Goal: Information Seeking & Learning: Learn about a topic

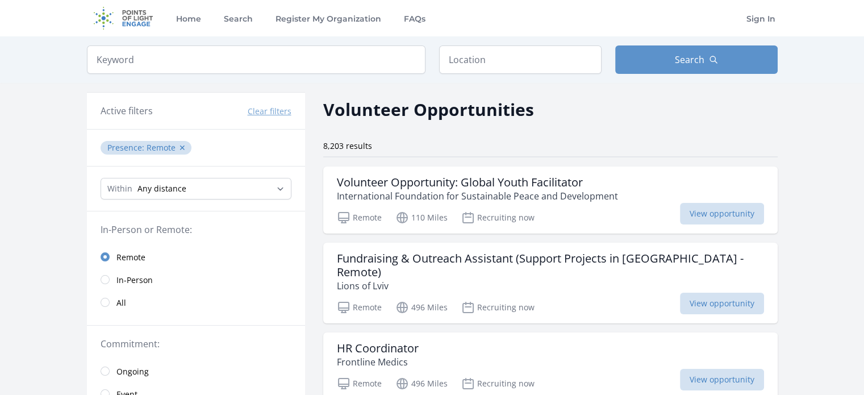
click at [498, 60] on input "text" at bounding box center [520, 59] width 162 height 28
click at [481, 49] on input "text" at bounding box center [520, 59] width 162 height 28
click at [417, 54] on input "search" at bounding box center [256, 59] width 339 height 28
type input "Programing"
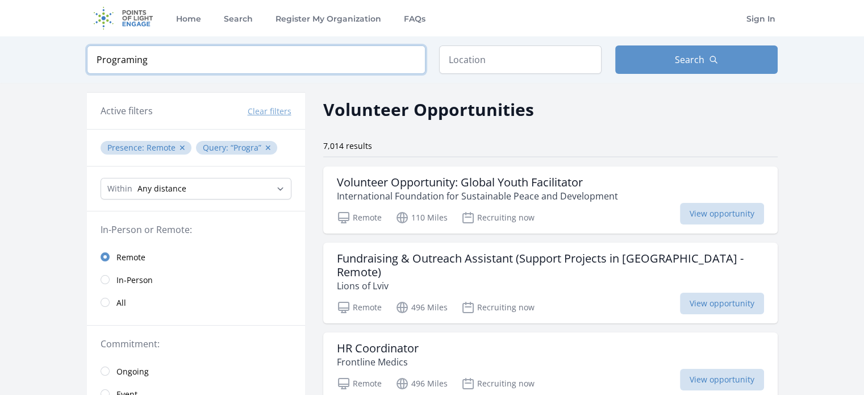
click button "submit" at bounding box center [0, 0] width 0 height 0
click at [706, 49] on button "Search" at bounding box center [696, 59] width 162 height 28
click at [700, 55] on span "Search" at bounding box center [690, 60] width 30 height 14
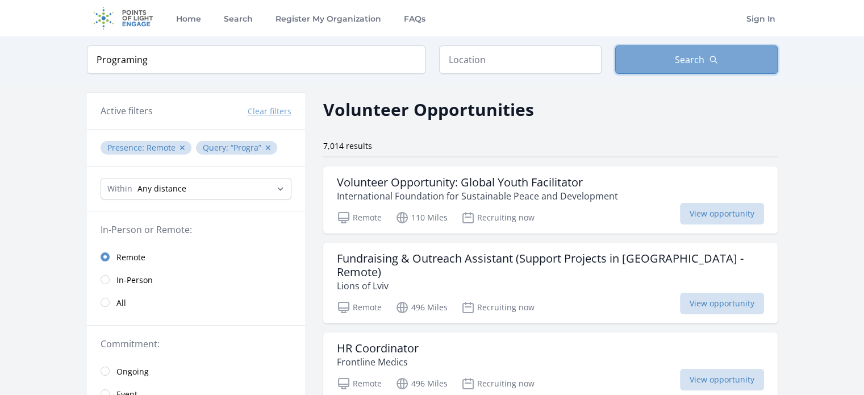
click at [700, 55] on span "Search" at bounding box center [690, 60] width 30 height 14
click at [227, 174] on div "Within Any distance , 5 Miles , 20 Miles , 50 Miles , 100 Miles" at bounding box center [196, 188] width 218 height 45
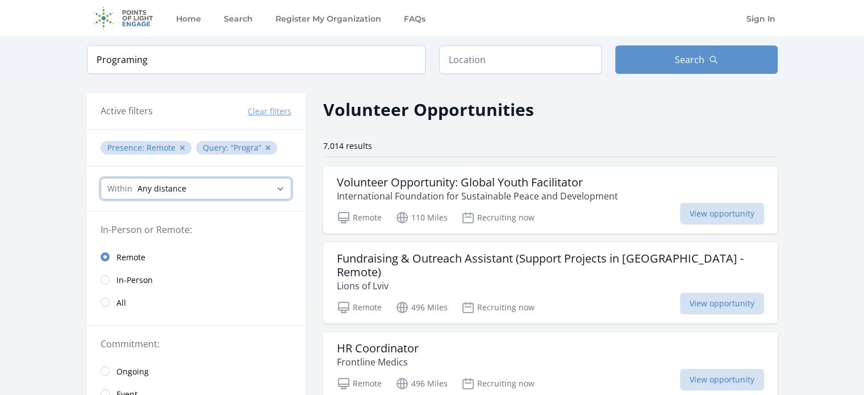
click at [228, 182] on select "Any distance , 5 Miles , 20 Miles , 50 Miles , 100 Miles" at bounding box center [196, 189] width 191 height 22
click at [101, 178] on select "Any distance , 5 Miles , 20 Miles , 50 Miles , 100 Miles" at bounding box center [196, 189] width 191 height 22
click at [265, 144] on button "✕" at bounding box center [268, 147] width 7 height 11
drag, startPoint x: 263, startPoint y: 144, endPoint x: 264, endPoint y: 152, distance: 7.5
click at [265, 152] on button "✕" at bounding box center [268, 147] width 7 height 11
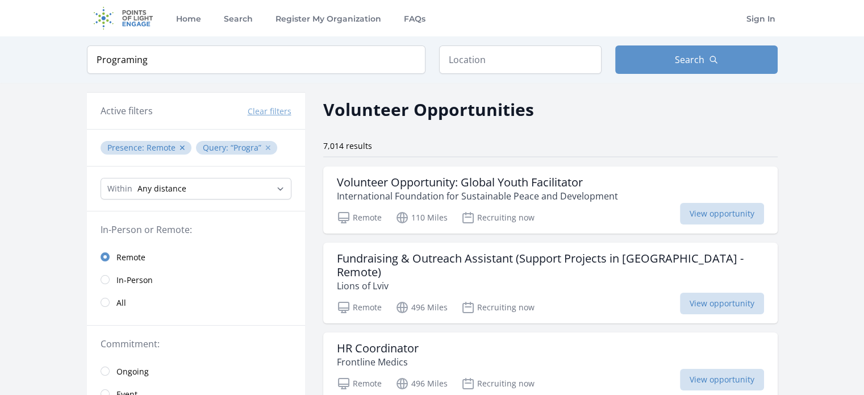
click at [265, 150] on button "✕" at bounding box center [268, 147] width 7 height 11
click at [265, 145] on button "✕" at bounding box center [268, 147] width 7 height 11
click at [274, 61] on input "search" at bounding box center [256, 59] width 339 height 28
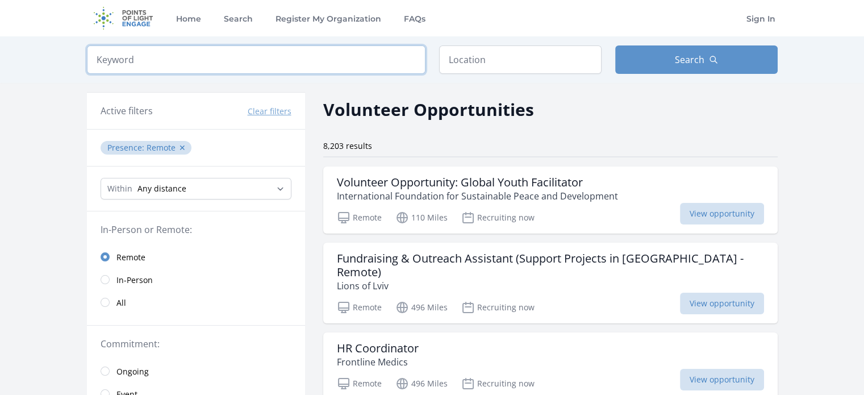
click at [274, 61] on input "search" at bounding box center [256, 59] width 339 height 28
type input "Web"
click button "submit" at bounding box center [0, 0] width 0 height 0
click at [664, 69] on button "Search" at bounding box center [696, 59] width 162 height 28
click at [486, 72] on input "text" at bounding box center [520, 59] width 162 height 28
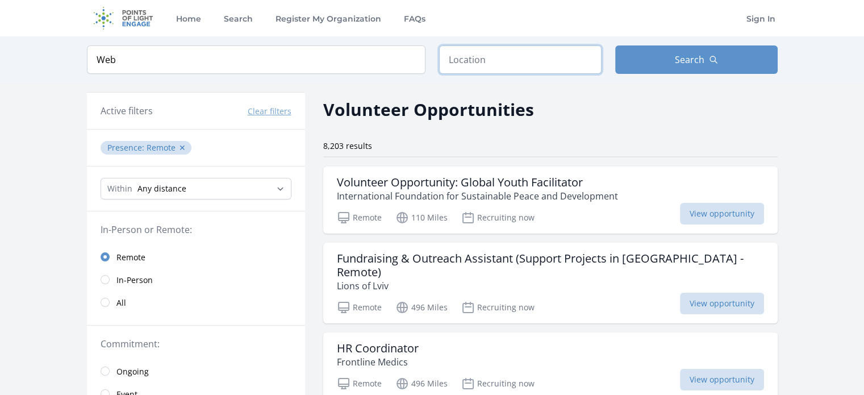
click at [486, 72] on input "text" at bounding box center [520, 59] width 162 height 28
drag, startPoint x: 550, startPoint y: 79, endPoint x: 545, endPoint y: 73, distance: 7.3
click at [550, 79] on div "Keyword Web Location Search" at bounding box center [432, 59] width 727 height 47
click at [545, 72] on input "text" at bounding box center [520, 59] width 162 height 28
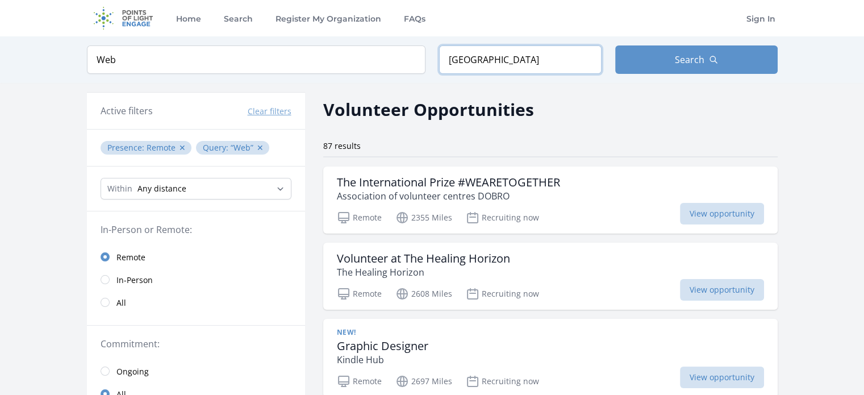
type input "[GEOGRAPHIC_DATA]"
click at [261, 178] on select "Any distance , 5 Miles , 20 Miles , 50 Miles , 100 Miles" at bounding box center [196, 189] width 191 height 22
select select "8046"
click at [101, 178] on select "Any distance , 5 Miles , 20 Miles , 50 Miles , 100 Miles" at bounding box center [196, 189] width 191 height 22
click at [729, 55] on button "Search" at bounding box center [696, 59] width 162 height 28
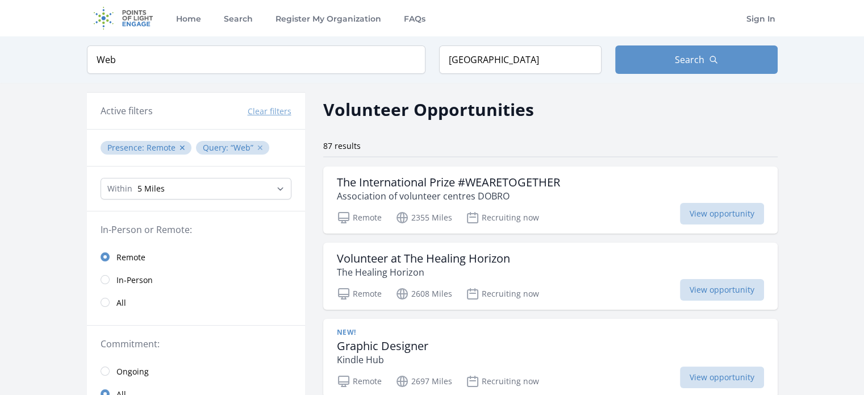
click at [257, 149] on button "✕" at bounding box center [260, 147] width 7 height 11
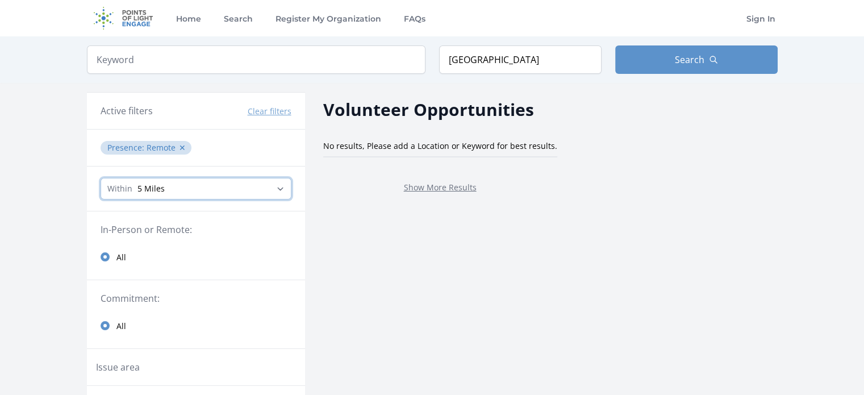
click at [264, 180] on select "Any distance , 5 Miles , 20 Miles , 50 Miles , 100 Miles" at bounding box center [196, 189] width 191 height 22
select select "32186"
click at [101, 178] on select "Any distance , 5 Miles , 20 Miles , 50 Miles , 100 Miles" at bounding box center [196, 189] width 191 height 22
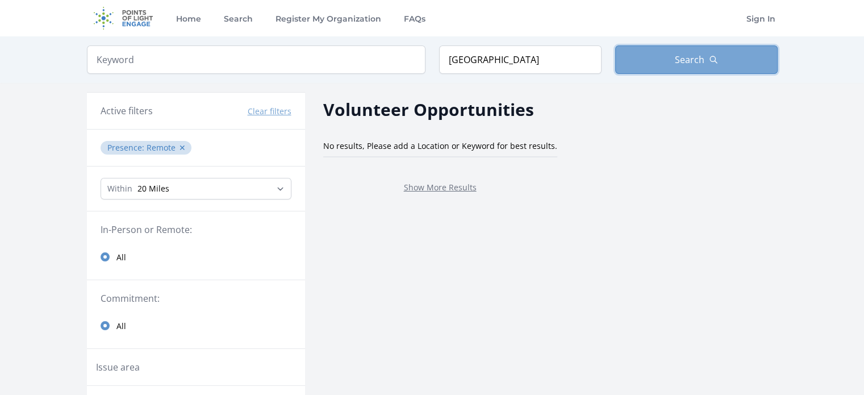
click at [665, 49] on button "Search" at bounding box center [696, 59] width 162 height 28
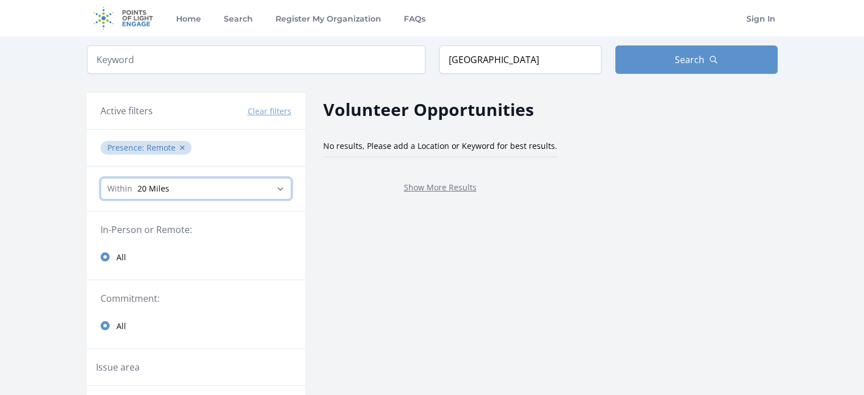
click at [236, 188] on select "Any distance , 5 Miles , 20 Miles , 50 Miles , 100 Miles" at bounding box center [196, 189] width 191 height 22
select select "80467"
click at [101, 178] on select "Any distance , 5 Miles , 20 Miles , 50 Miles , 100 Miles" at bounding box center [196, 189] width 191 height 22
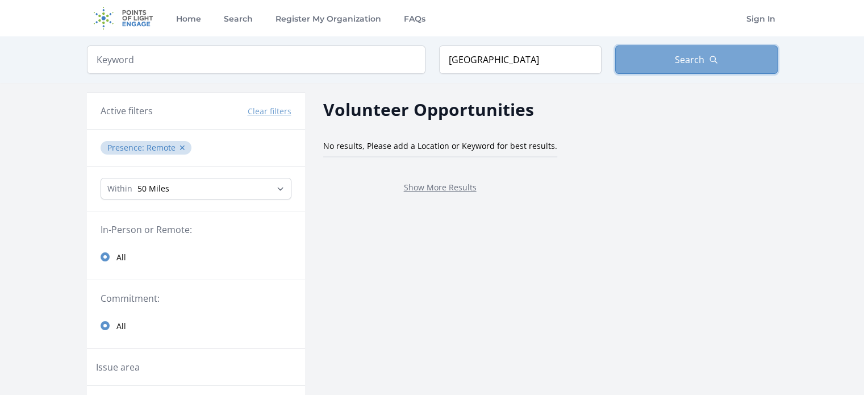
click at [654, 67] on button "Search" at bounding box center [696, 59] width 162 height 28
click at [711, 58] on icon "button" at bounding box center [713, 59] width 9 height 9
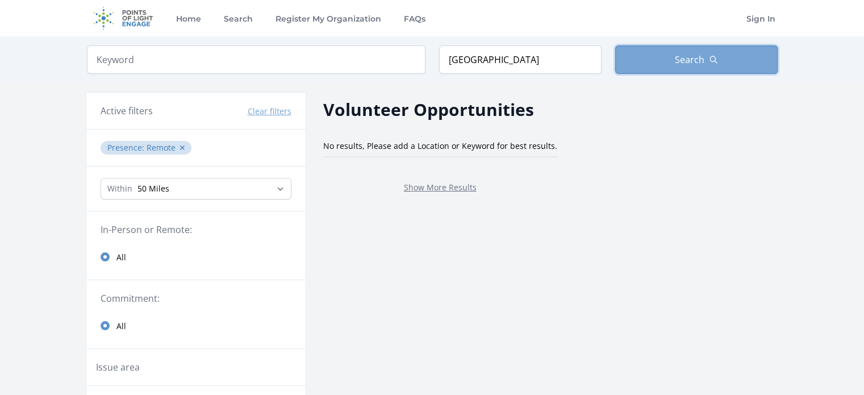
click at [711, 58] on icon "button" at bounding box center [713, 59] width 9 height 9
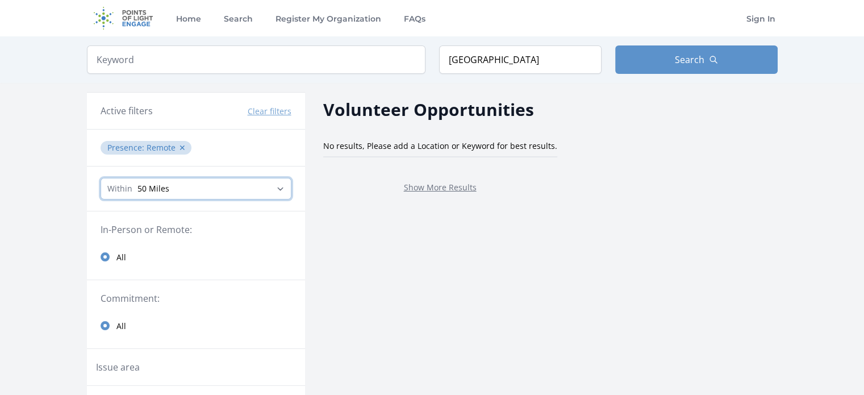
click at [194, 197] on select "Any distance , 5 Miles , 20 Miles , 50 Miles , 100 Miles" at bounding box center [196, 189] width 191 height 22
select select "160934"
click at [101, 178] on select "Any distance , 5 Miles , 20 Miles , 50 Miles , 100 Miles" at bounding box center [196, 189] width 191 height 22
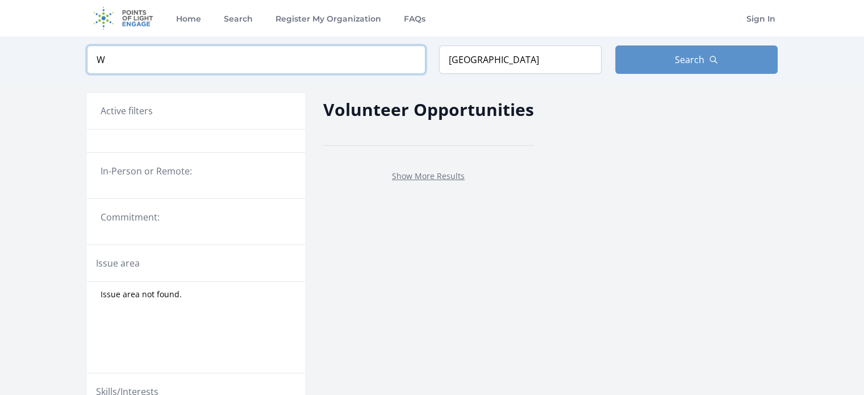
click at [177, 62] on input "W" at bounding box center [256, 59] width 339 height 28
click at [479, 43] on div "Keyword Location Bulgaria Search" at bounding box center [432, 59] width 727 height 47
click at [483, 61] on input "Bulgaria" at bounding box center [520, 59] width 162 height 28
click at [483, 61] on input "[GEOGRAPHIC_DATA]" at bounding box center [520, 59] width 162 height 28
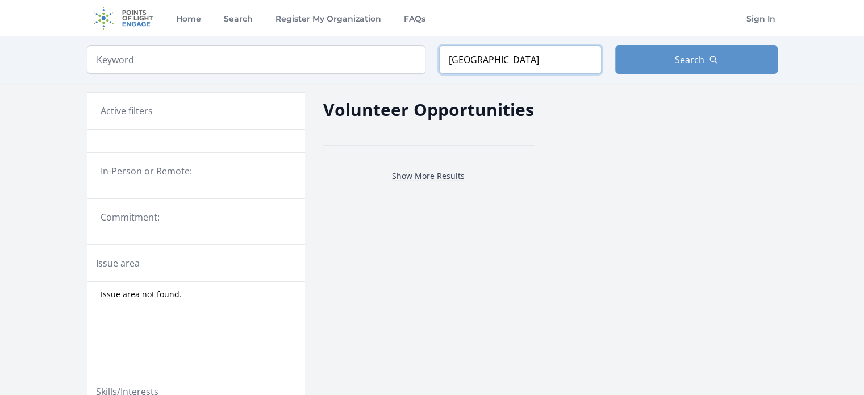
type input "[GEOGRAPHIC_DATA]"
click at [448, 179] on link "Show More Results" at bounding box center [428, 175] width 73 height 11
click at [639, 69] on button "Search" at bounding box center [696, 59] width 162 height 28
click at [111, 16] on img at bounding box center [123, 18] width 73 height 36
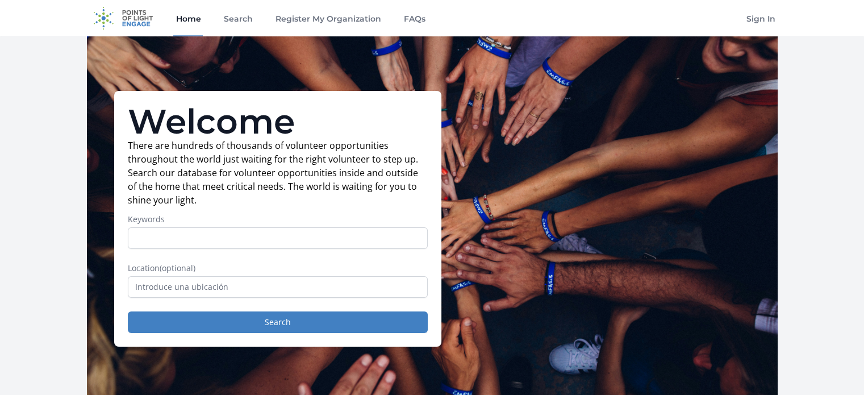
click at [217, 20] on div "Home Search Register My Organization FAQs" at bounding box center [300, 18] width 254 height 36
click at [220, 20] on div "Home Search Register My Organization FAQs" at bounding box center [300, 18] width 254 height 36
click at [221, 20] on link "Search" at bounding box center [238, 18] width 34 height 36
click at [228, 20] on link "Search" at bounding box center [238, 18] width 34 height 36
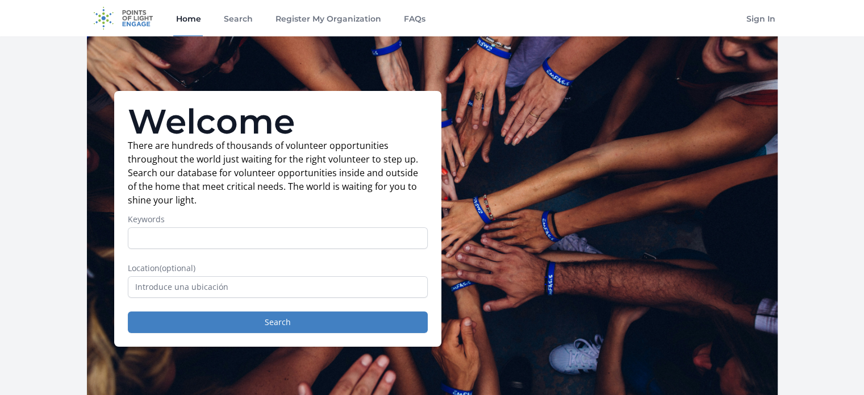
click at [360, 260] on form "Keywords Location (optional) Search" at bounding box center [278, 273] width 300 height 119
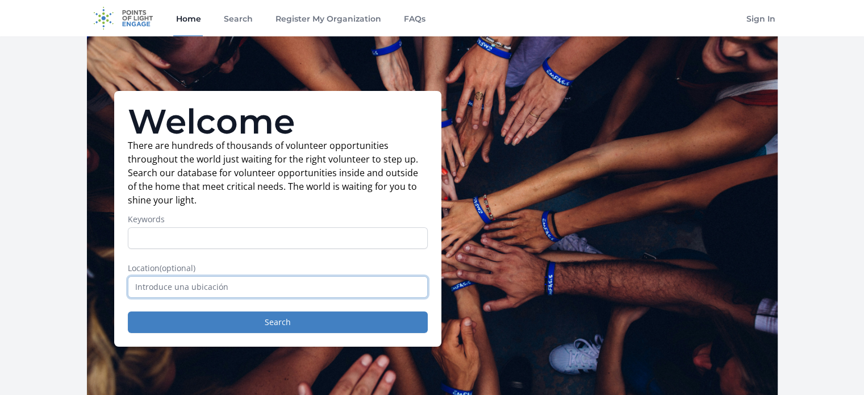
click at [357, 277] on input "text" at bounding box center [278, 287] width 300 height 22
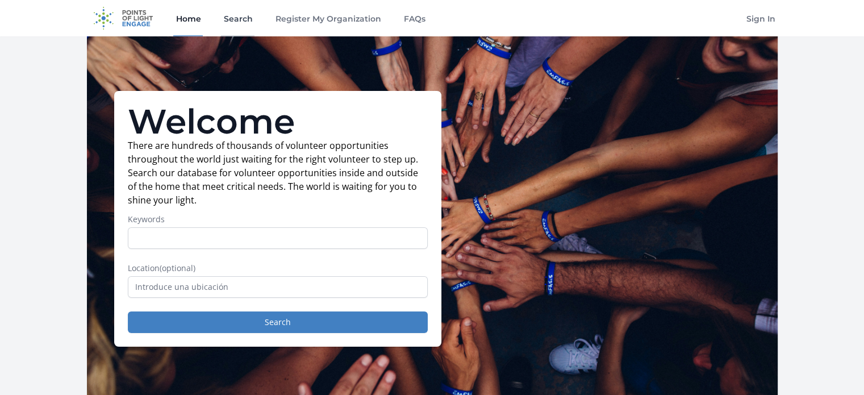
click at [224, 14] on link "Search" at bounding box center [238, 18] width 34 height 36
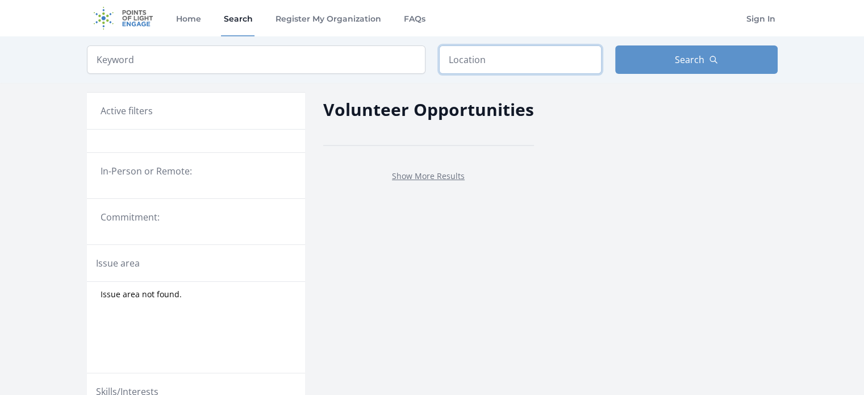
click at [439, 59] on input "text" at bounding box center [520, 59] width 162 height 28
click at [330, 58] on input "search" at bounding box center [256, 59] width 339 height 28
click at [278, 111] on div "Active filters" at bounding box center [196, 111] width 191 height 14
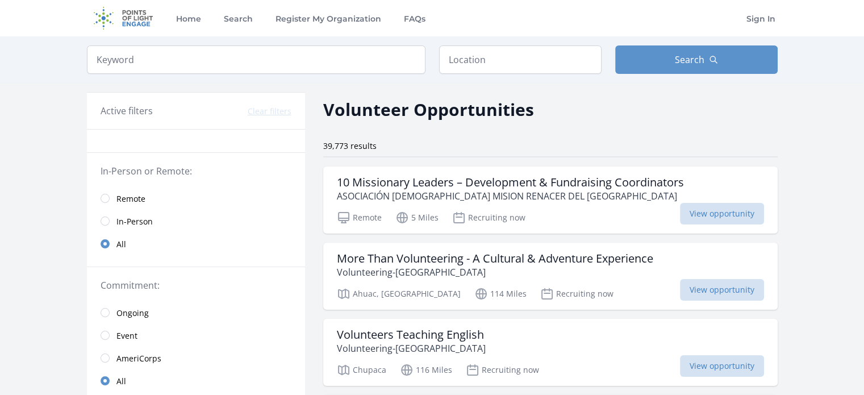
click at [277, 68] on input "search" at bounding box center [256, 59] width 339 height 28
click at [553, 68] on input "text" at bounding box center [520, 59] width 162 height 28
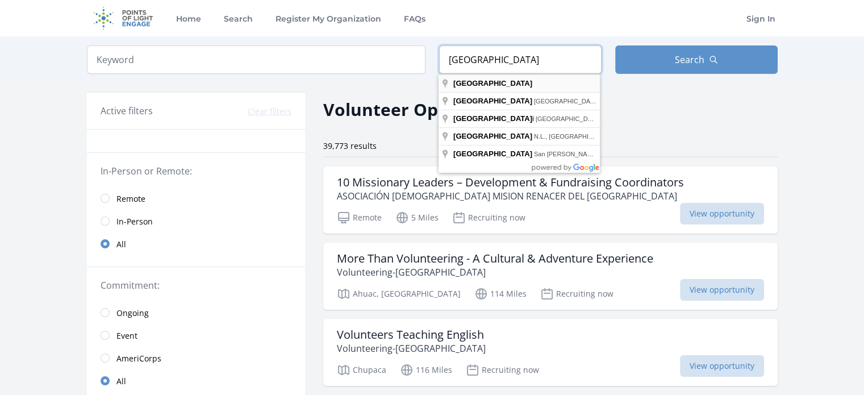
type input "[GEOGRAPHIC_DATA]"
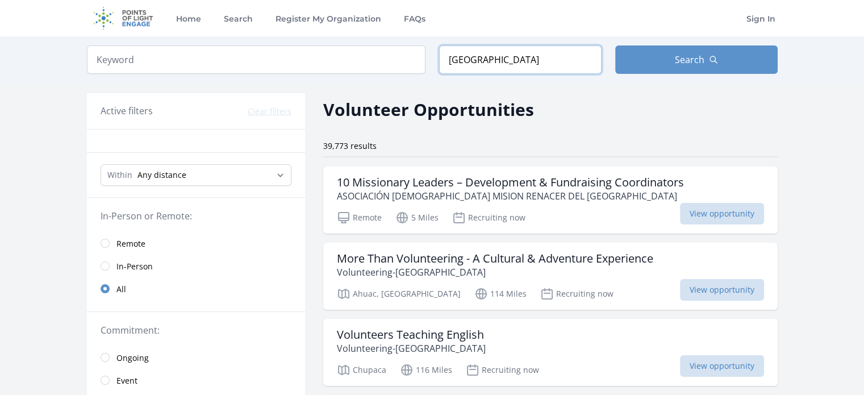
click at [489, 52] on input "[GEOGRAPHIC_DATA]" at bounding box center [520, 59] width 162 height 28
click at [678, 56] on span "Search" at bounding box center [690, 60] width 30 height 14
click at [366, 59] on input "search" at bounding box center [256, 59] width 339 height 28
click at [281, 170] on select "Any distance , 5 Miles , 20 Miles , 50 Miles , 100 Miles" at bounding box center [196, 175] width 191 height 22
select select "80467"
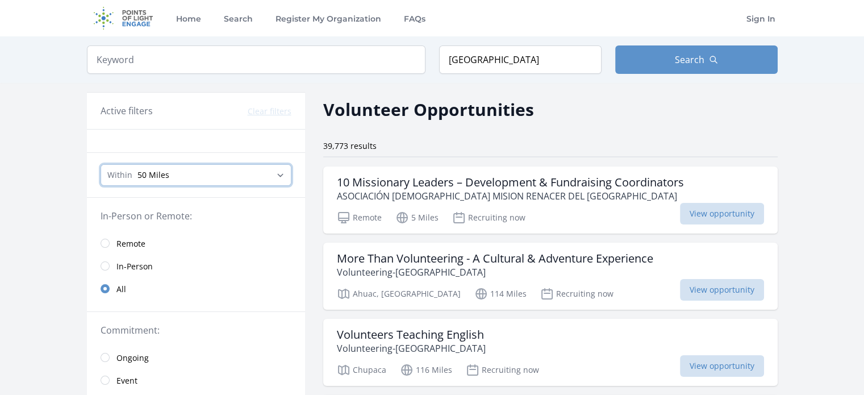
click at [101, 164] on select "Any distance , 5 Miles , 20 Miles , 50 Miles , 100 Miles" at bounding box center [196, 175] width 191 height 22
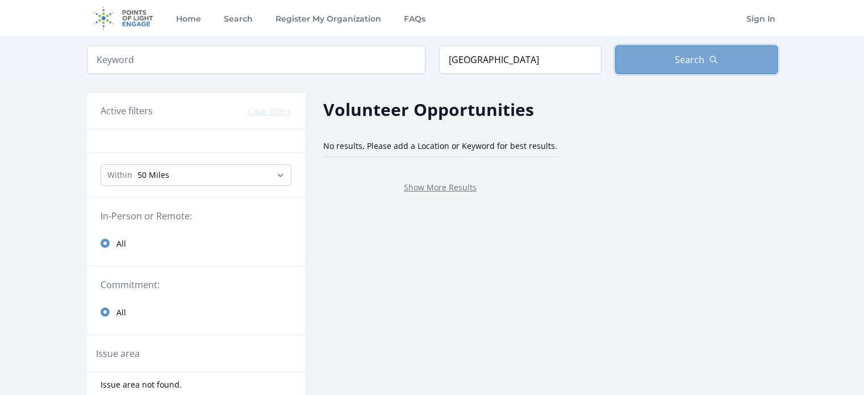
click at [670, 54] on button "Search" at bounding box center [696, 59] width 162 height 28
click at [434, 193] on p "Show More Results" at bounding box center [440, 187] width 207 height 14
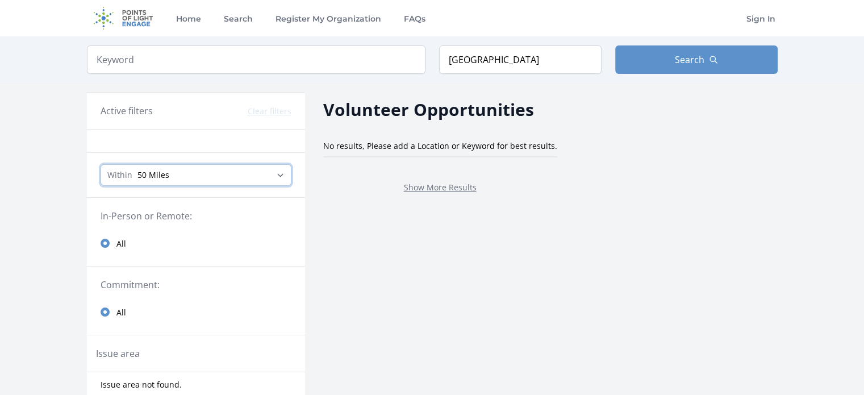
click at [284, 164] on select "Any distance , 5 Miles , 20 Miles , 50 Miles , 100 Miles" at bounding box center [196, 175] width 191 height 22
select select "160934"
click at [101, 164] on select "Any distance , 5 Miles , 20 Miles , 50 Miles , 100 Miles" at bounding box center [196, 175] width 191 height 22
click at [650, 76] on div "Keyword Location [GEOGRAPHIC_DATA] Search" at bounding box center [432, 59] width 727 height 47
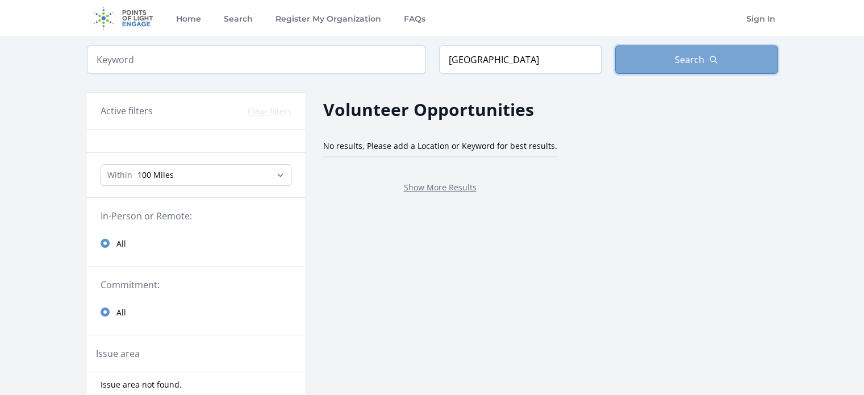
click at [651, 73] on button "Search" at bounding box center [696, 59] width 162 height 28
